Goal: Task Accomplishment & Management: Manage account settings

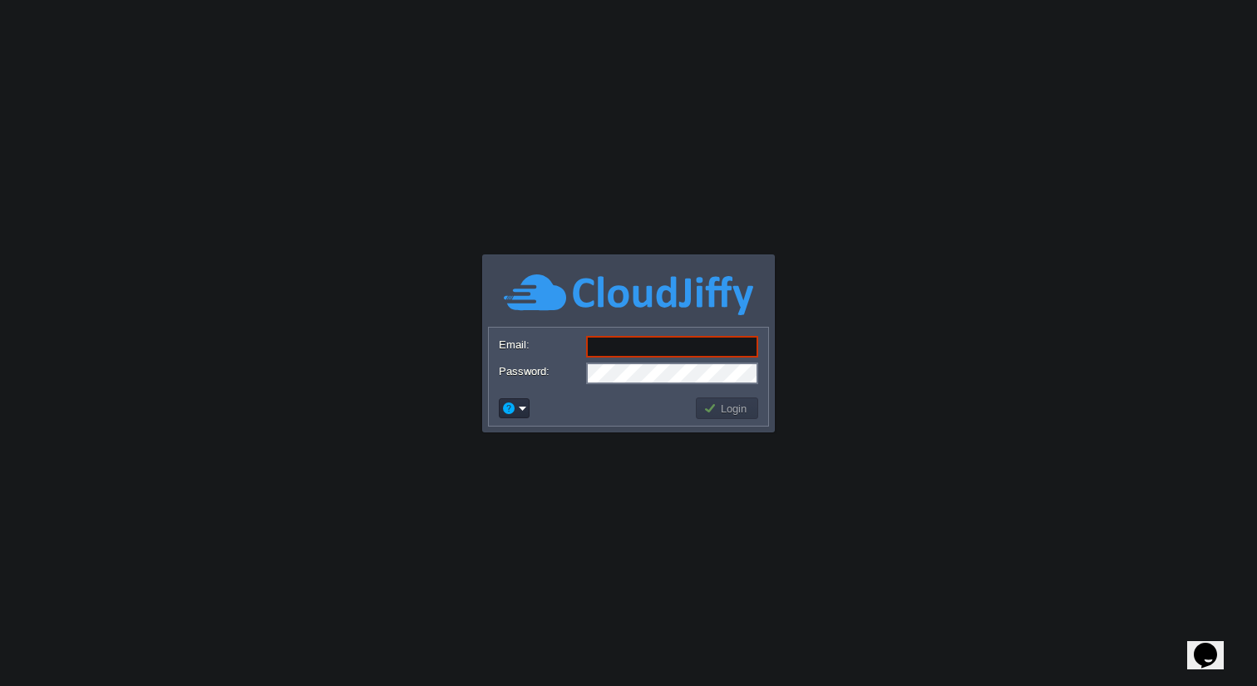
type input "[EMAIL_ADDRESS][DOMAIN_NAME]"
click at [706, 405] on button "Login" at bounding box center [727, 408] width 48 height 15
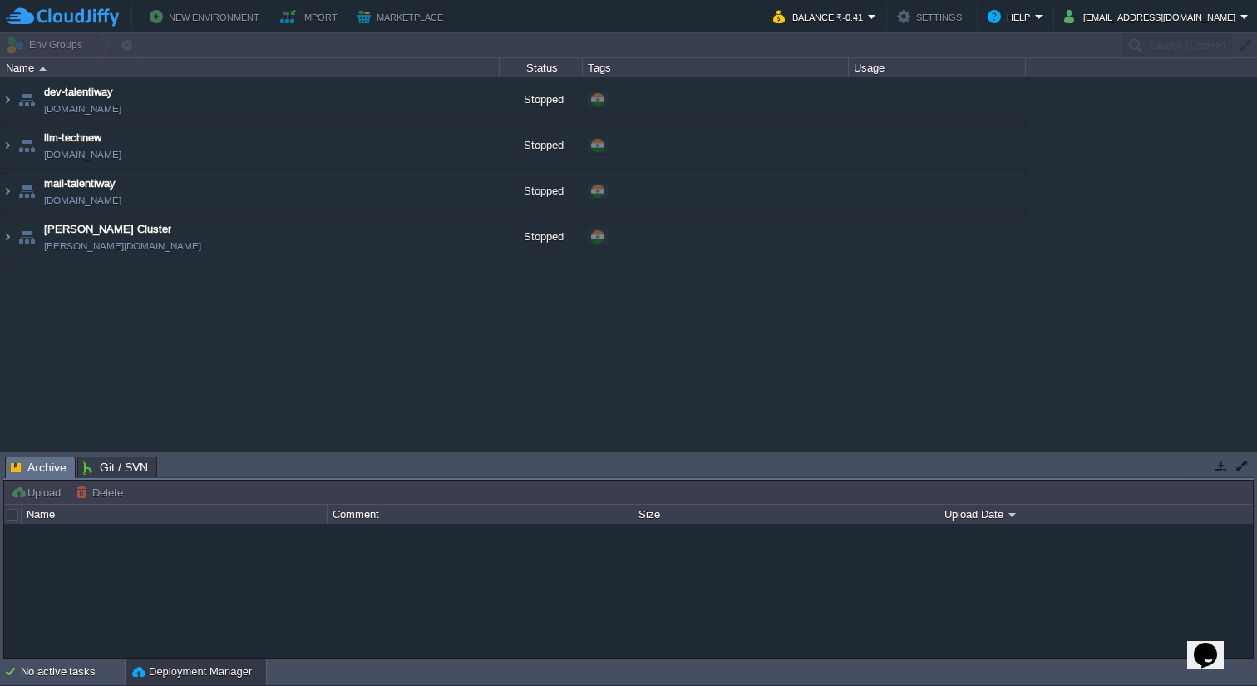
type input "Search (Cmd+F)"
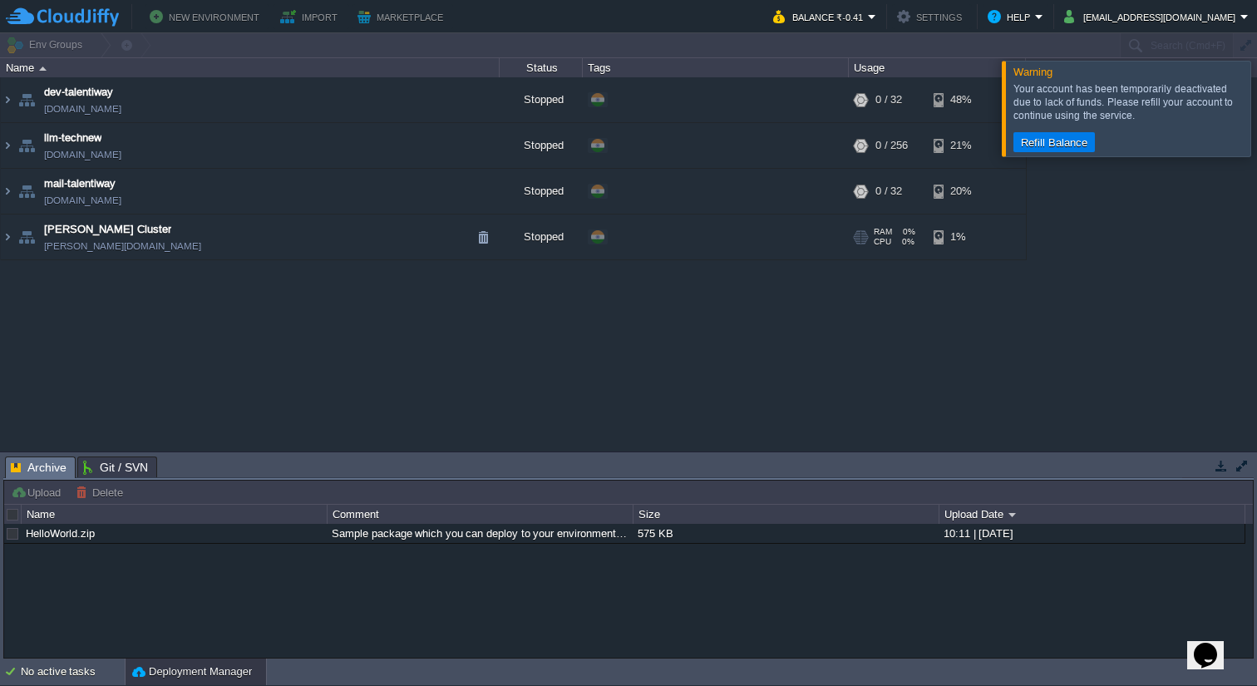
click at [101, 250] on link "[PERSON_NAME][DOMAIN_NAME]" at bounding box center [122, 246] width 157 height 17
click at [1199, 23] on button "[EMAIL_ADDRESS][DOMAIN_NAME]" at bounding box center [1152, 17] width 176 height 20
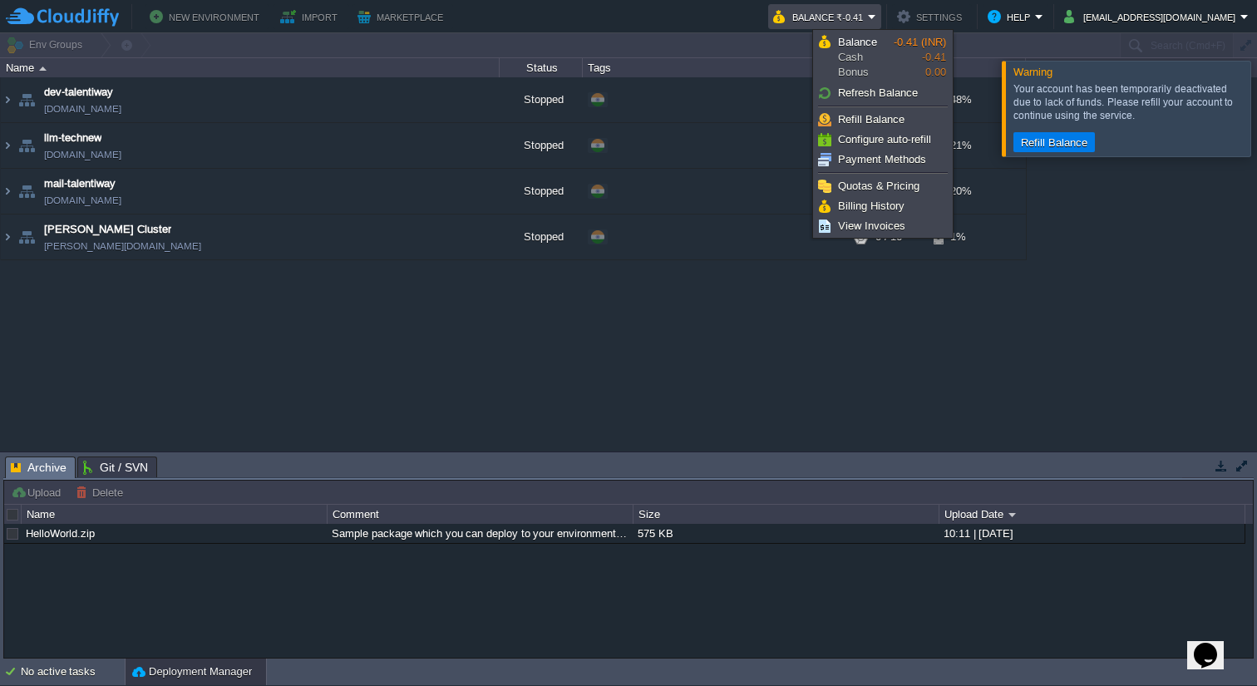
click at [868, 8] on button "Balance ₹-0.41" at bounding box center [820, 17] width 95 height 20
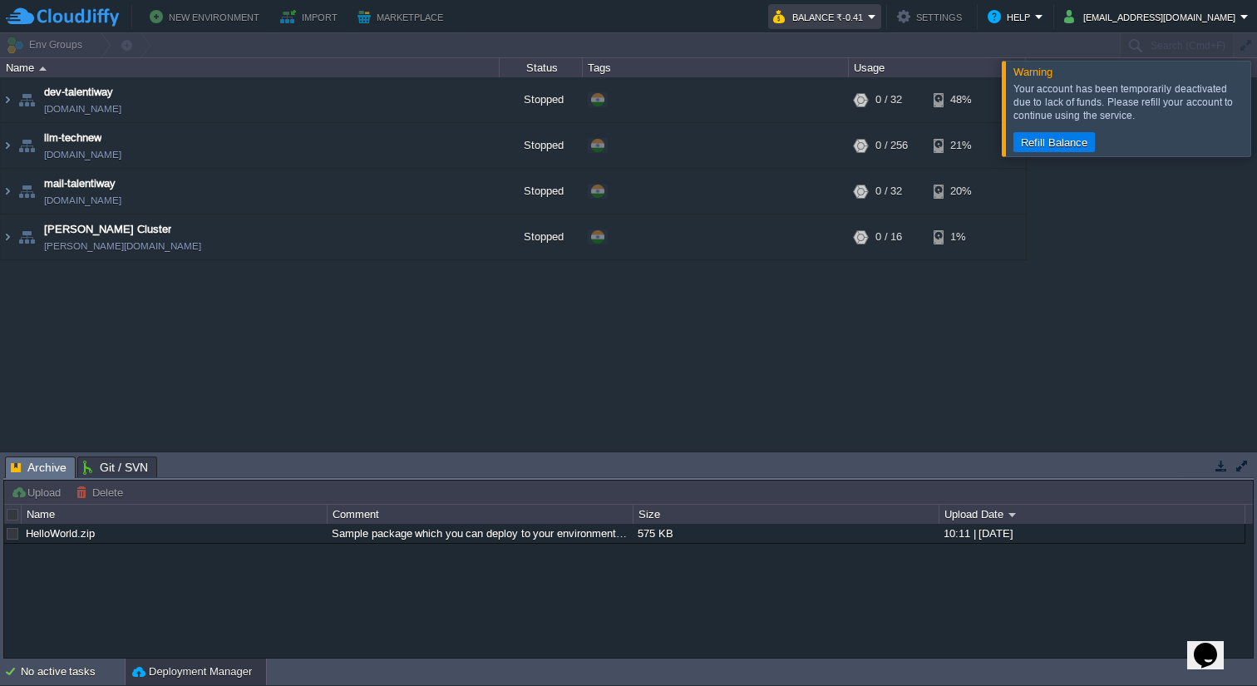
click at [868, 8] on button "Balance ₹-0.41" at bounding box center [820, 17] width 95 height 20
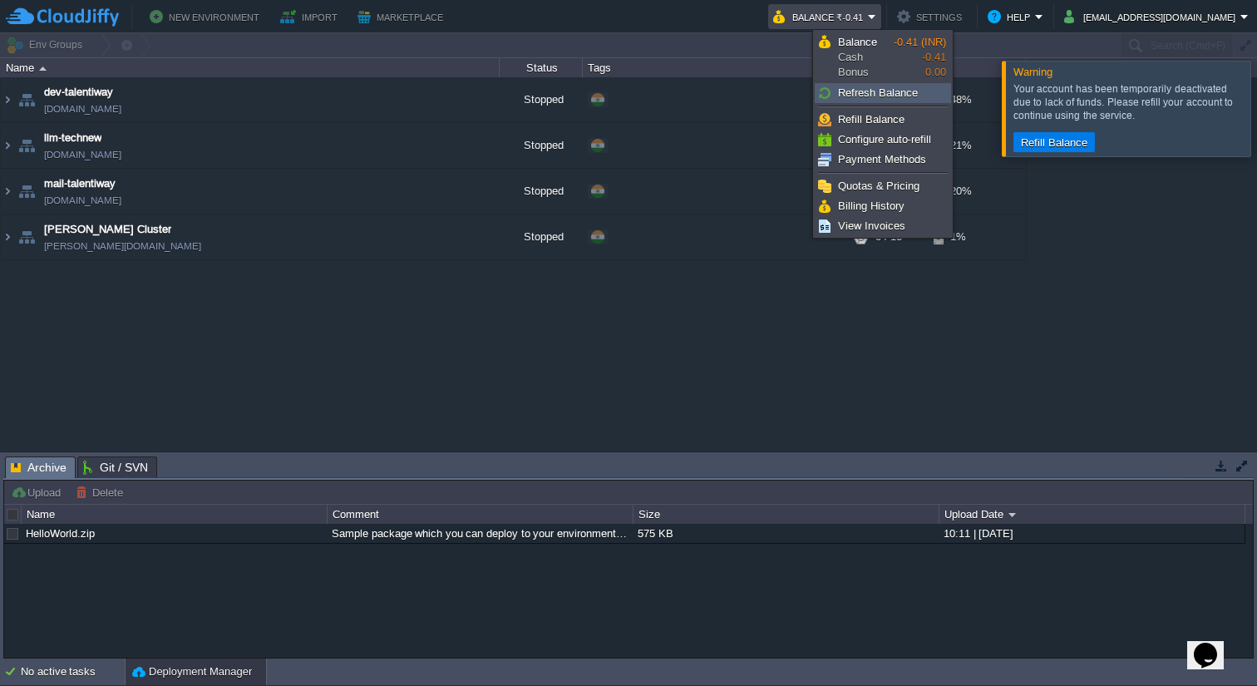
click at [885, 90] on span "Refresh Balance" at bounding box center [878, 92] width 80 height 12
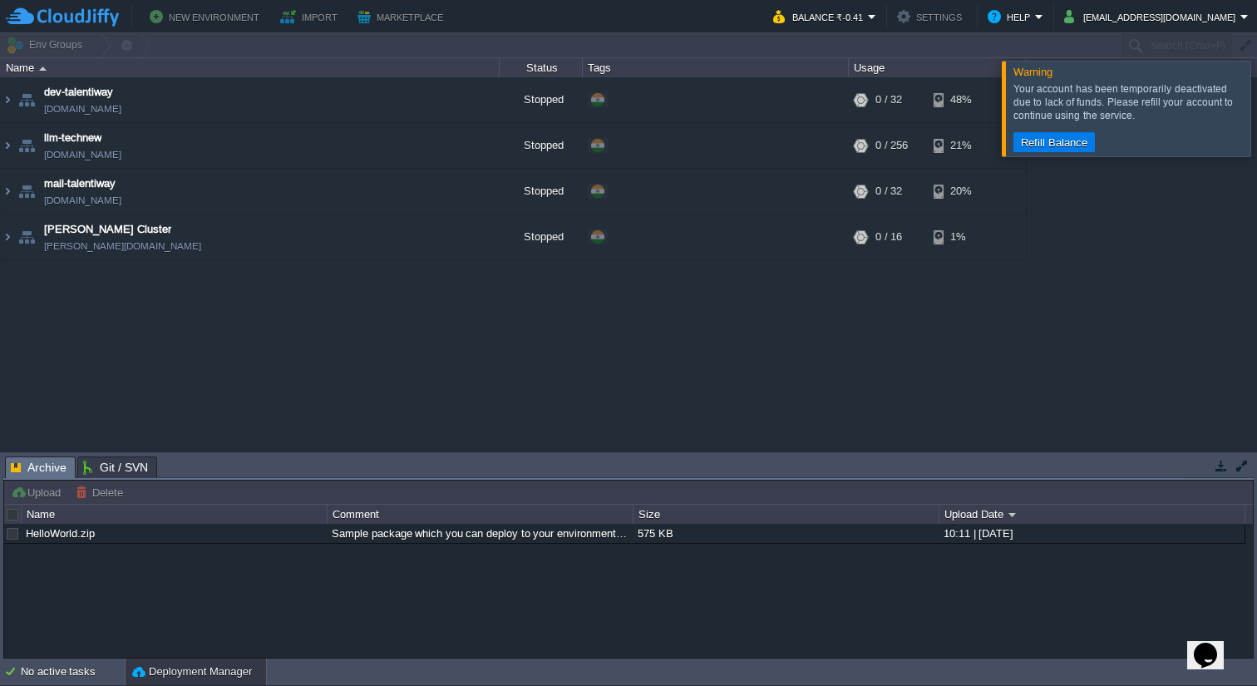
click at [754, 12] on td "New Environment Import Marketplace" at bounding box center [380, 16] width 748 height 25
click at [1146, 22] on button "[EMAIL_ADDRESS][DOMAIN_NAME]" at bounding box center [1152, 17] width 176 height 20
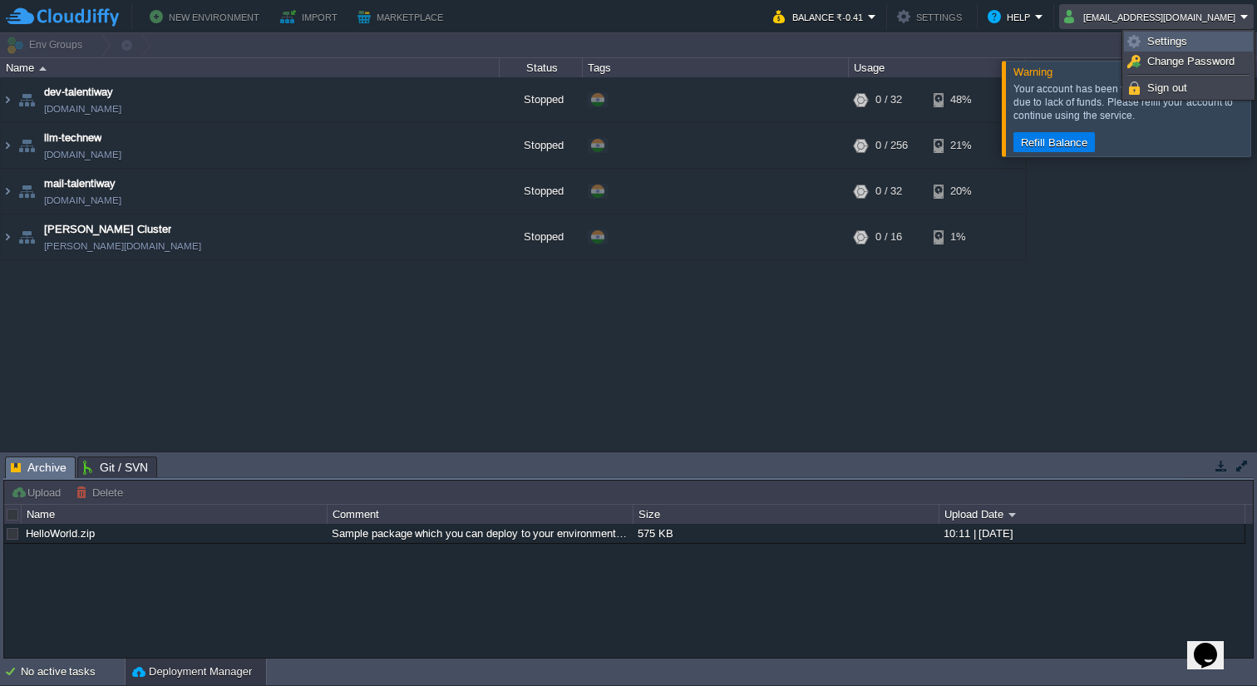
click at [1145, 36] on link "Settings" at bounding box center [1188, 41] width 127 height 18
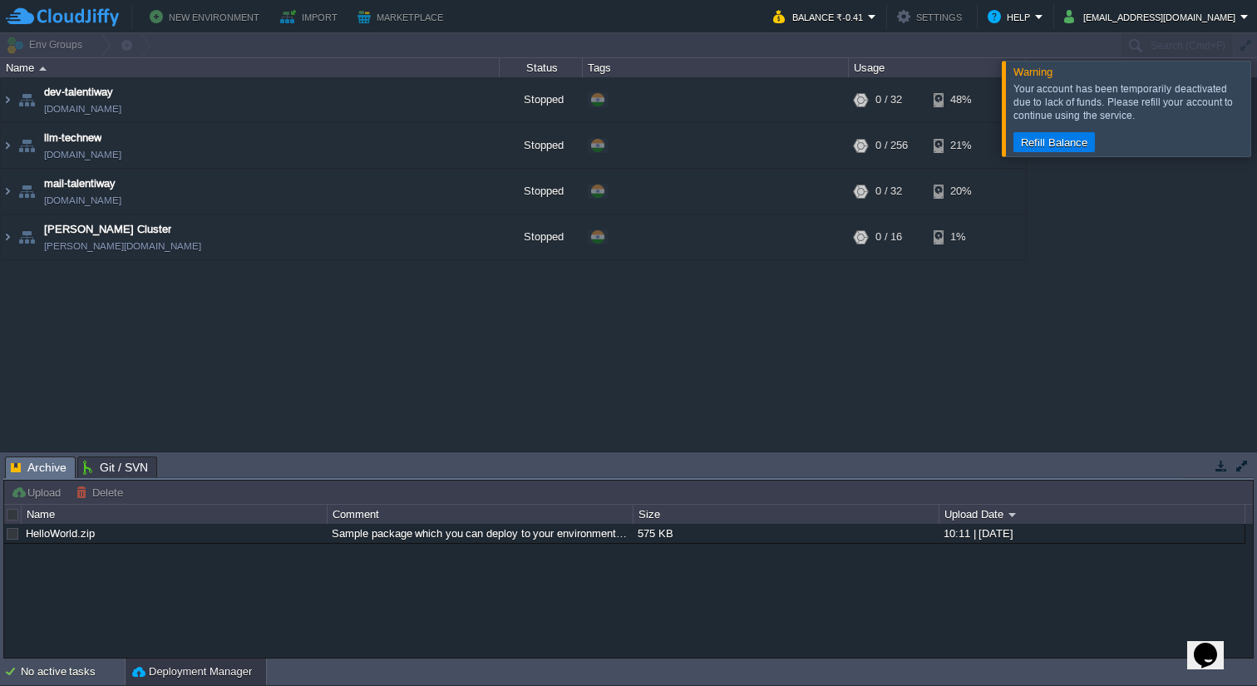
click at [1256, 114] on div at bounding box center [1277, 108] width 0 height 95
